Goal: Communication & Community: Answer question/provide support

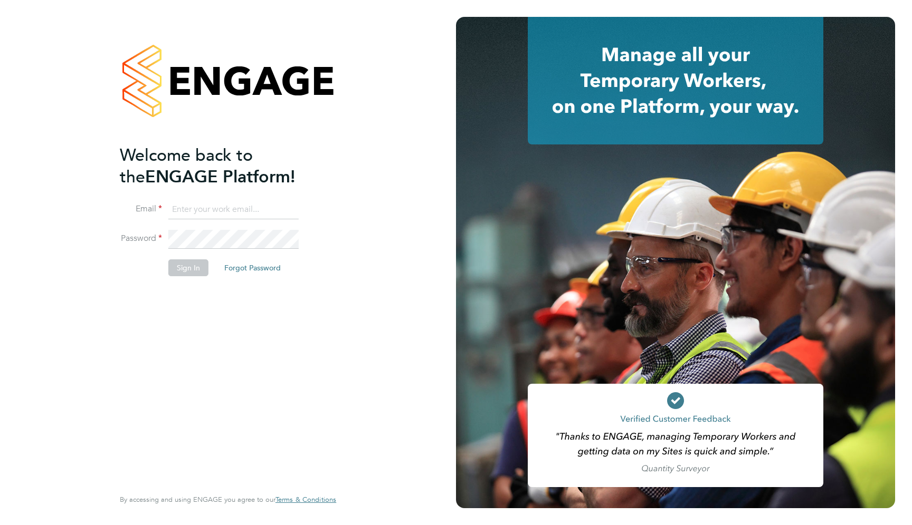
click at [231, 208] on input at bounding box center [233, 209] width 130 height 19
type input "[EMAIL_ADDRESS][DOMAIN_NAME]"
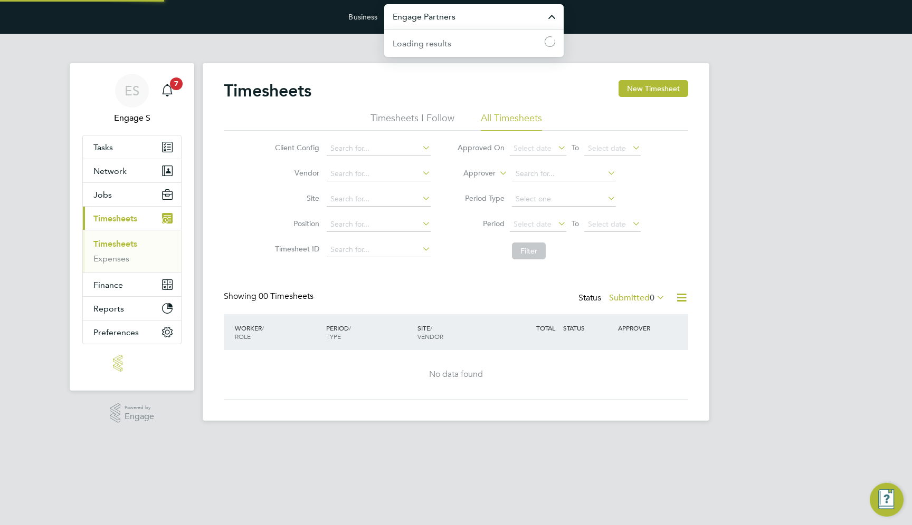
click at [485, 16] on input "Engage Partners" at bounding box center [473, 16] width 179 height 25
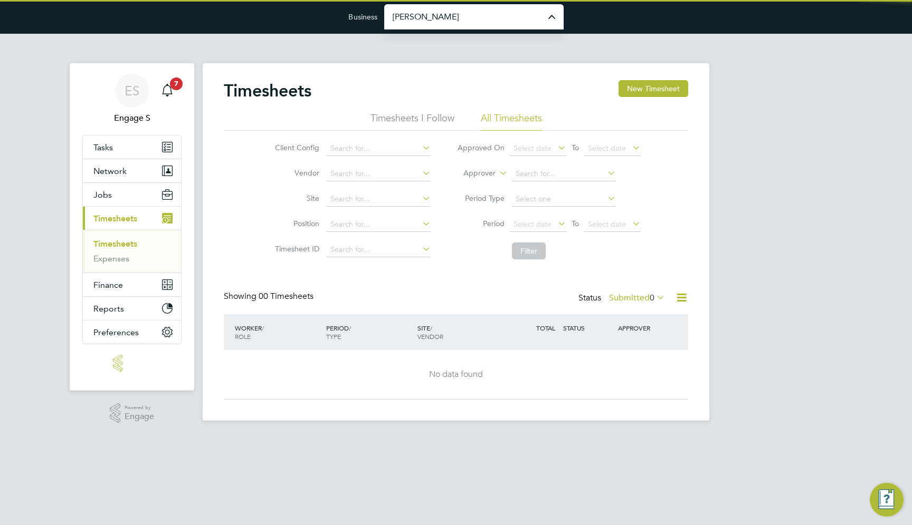
type input "Morgan Sindall Construction & Infrastructure Ltd"
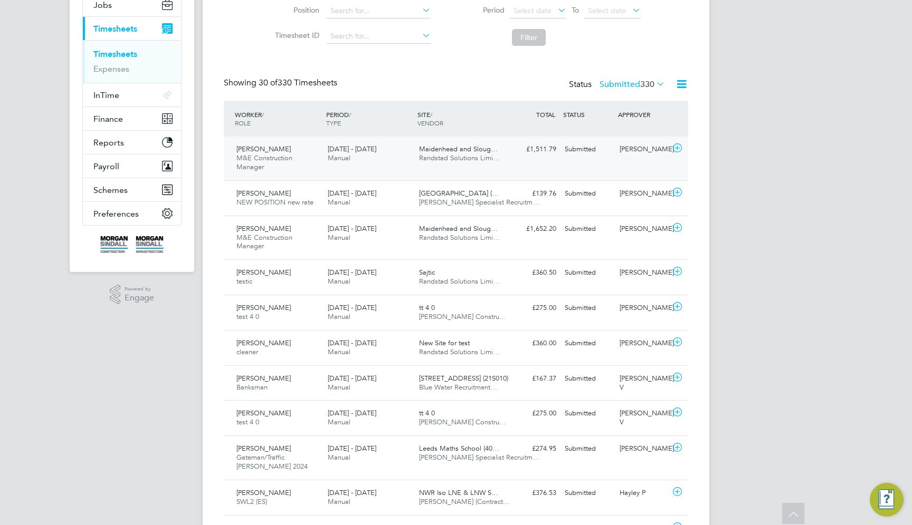
click at [576, 161] on div "Daniel S M&E Construction Manager 2 - 8 Aug 2025 2 - 8 Aug 2025 Manual Maidenhe…" at bounding box center [456, 159] width 464 height 44
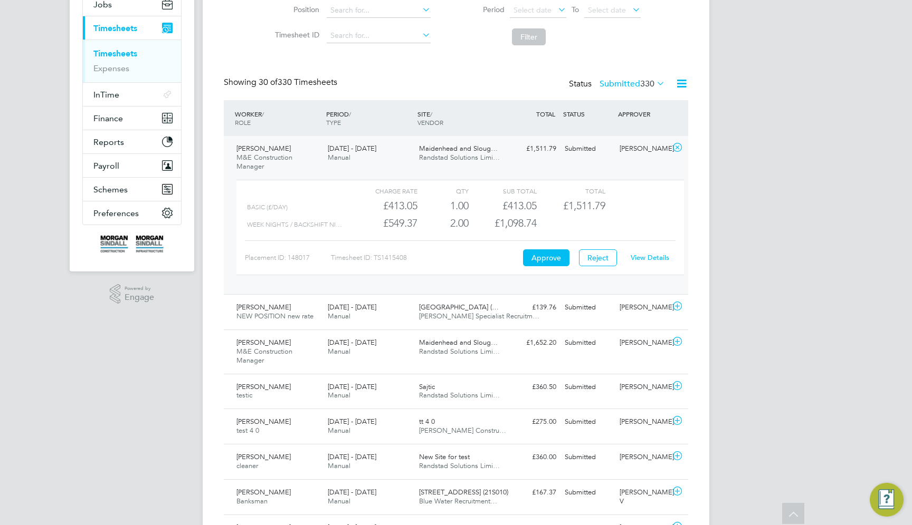
click at [659, 261] on link "View Details" at bounding box center [649, 257] width 39 height 9
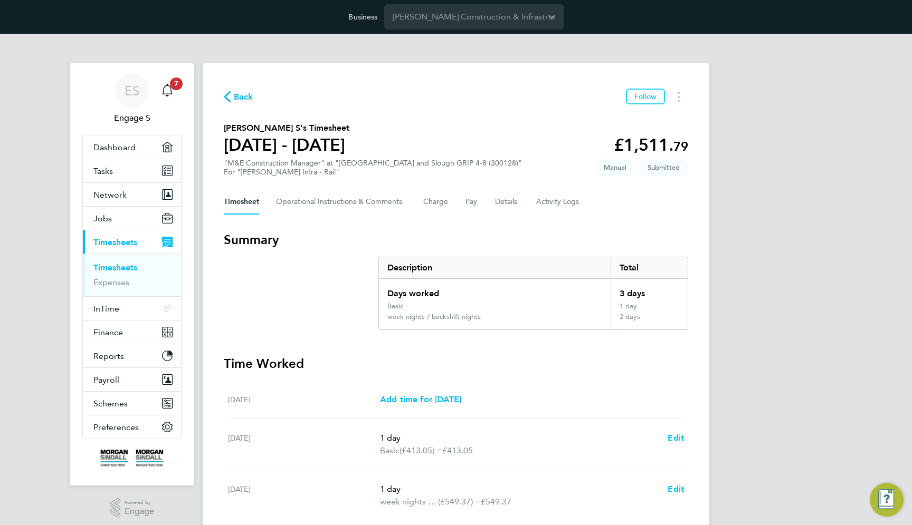
click at [713, 235] on div "ES Engage S Notifications 7 Applications: Dashboard Tasks Network Team Members …" at bounding box center [456, 407] width 912 height 747
click at [121, 267] on link "Timesheets" at bounding box center [115, 268] width 44 height 10
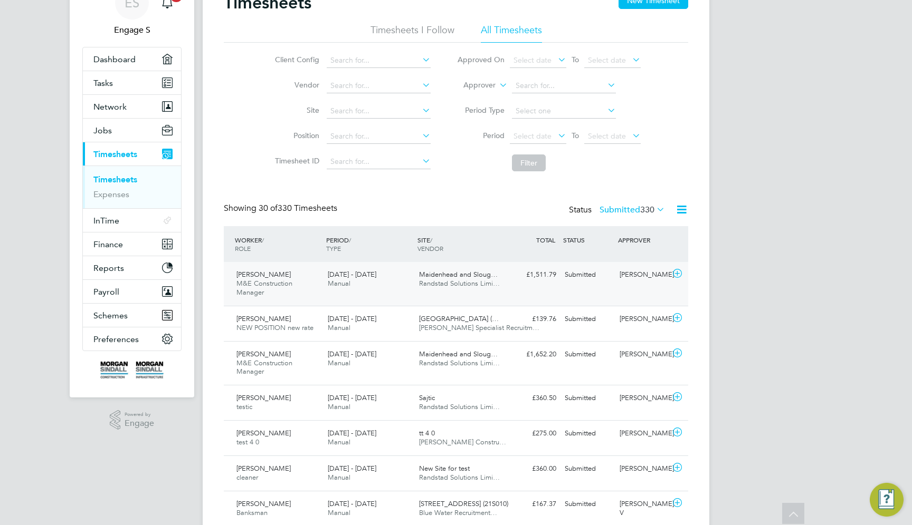
click at [573, 289] on div "Daniel S M&E Construction Manager 2 - 8 Aug 2025 2 - 8 Aug 2025 Manual Maidenhe…" at bounding box center [456, 284] width 464 height 44
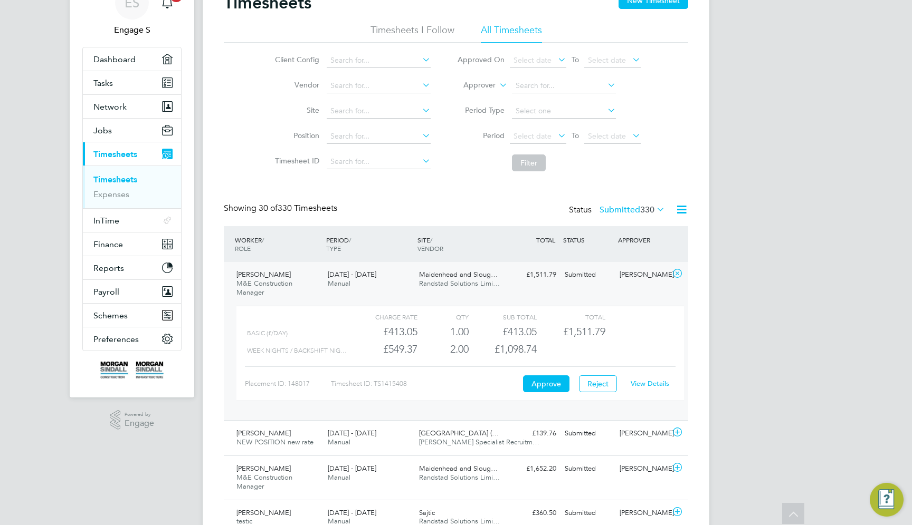
click at [643, 386] on link "View Details" at bounding box center [649, 383] width 39 height 9
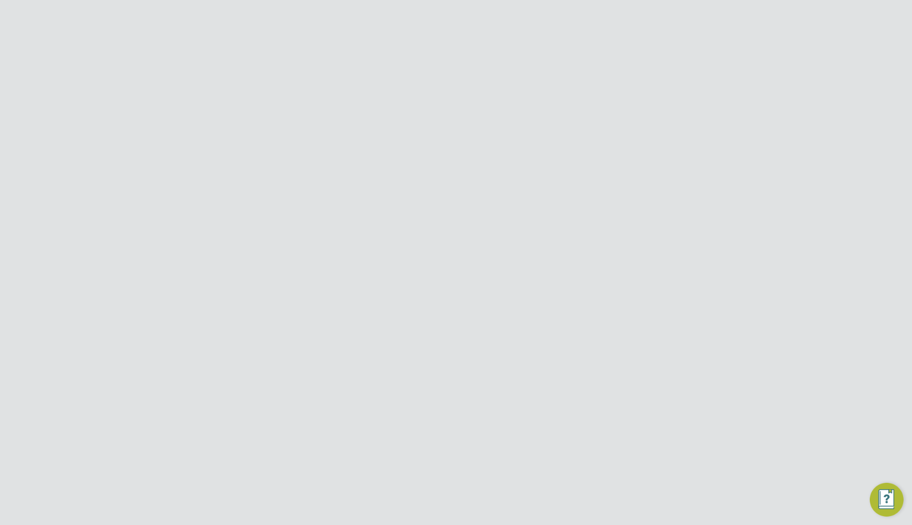
drag, startPoint x: 626, startPoint y: 144, endPoint x: 704, endPoint y: 149, distance: 78.2
click at [704, 149] on div "Back Follow [PERSON_NAME] S's Timesheet [DATE] - [DATE] £1,511. 79 "M&E Constru…" at bounding box center [456, 413] width 506 height 701
click at [501, 237] on h3 "Summary" at bounding box center [456, 240] width 464 height 17
click at [322, 208] on Comments-tab "Operational Instructions & Comments" at bounding box center [341, 201] width 130 height 25
click at [277, 269] on div at bounding box center [471, 267] width 418 height 13
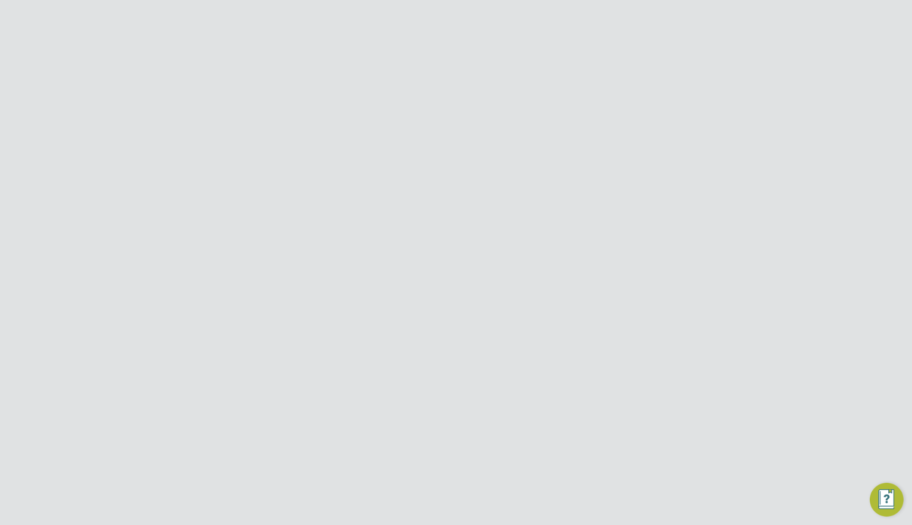
click at [341, 340] on span "Hiring Manager - [PERSON_NAME] Construction & Infrastructure Ltd" at bounding box center [356, 339] width 131 height 8
click at [271, 332] on span "Post" at bounding box center [272, 328] width 17 height 11
click at [530, 351] on div "[DATE] 11:16 Edit Delete" at bounding box center [470, 353] width 435 height 11
click at [390, 418] on html "Business [PERSON_NAME] Construction & Infrastructure Ltd ES Engage S Notificati…" at bounding box center [456, 209] width 912 height 418
